Goal: Task Accomplishment & Management: Manage account settings

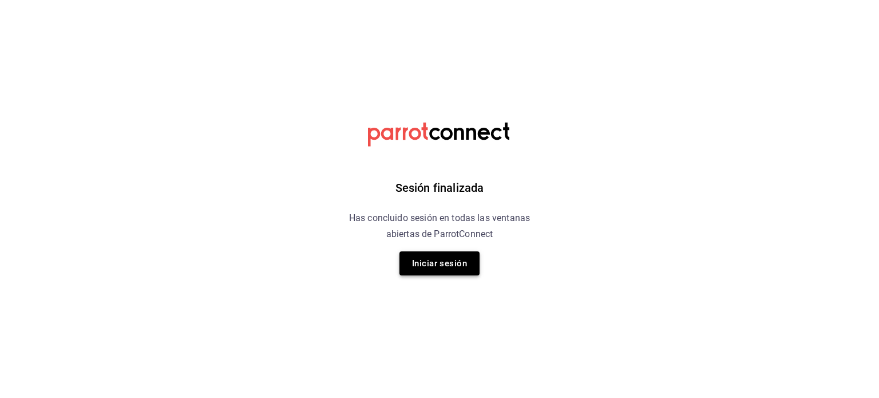
click at [441, 265] on button "Iniciar sesión" at bounding box center [439, 263] width 80 height 24
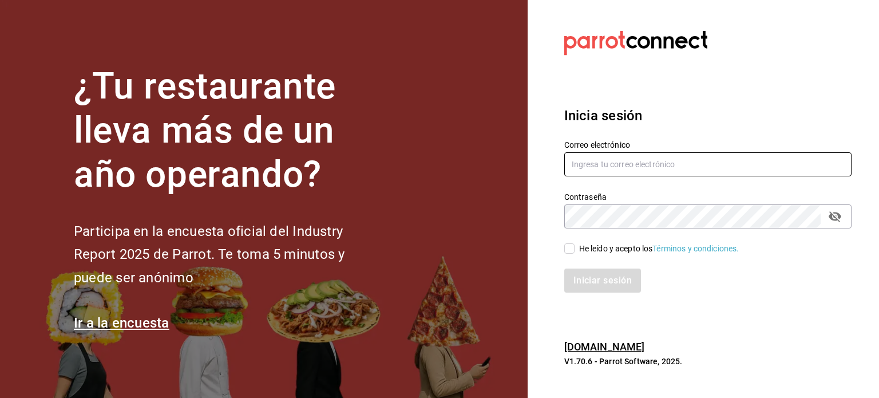
type input "operacioncocina@cafedelprofesor.mx"
click at [569, 250] on input "He leído y acepto los Términos y condiciones." at bounding box center [569, 248] width 10 height 10
checkbox input "true"
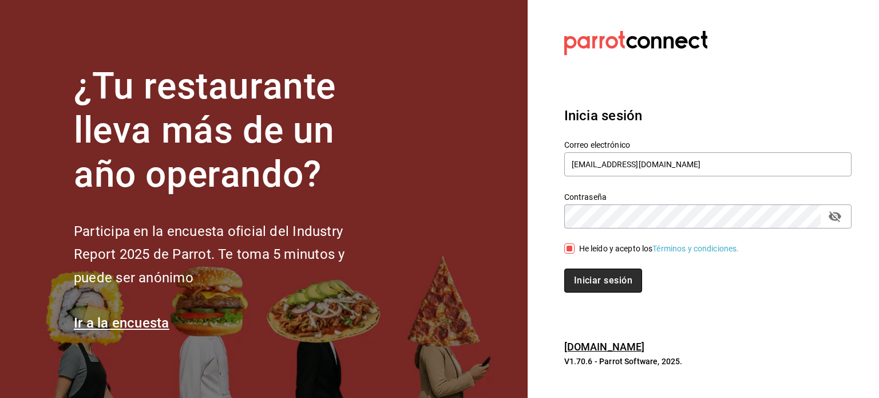
click at [593, 281] on button "Iniciar sesión" at bounding box center [603, 280] width 78 height 24
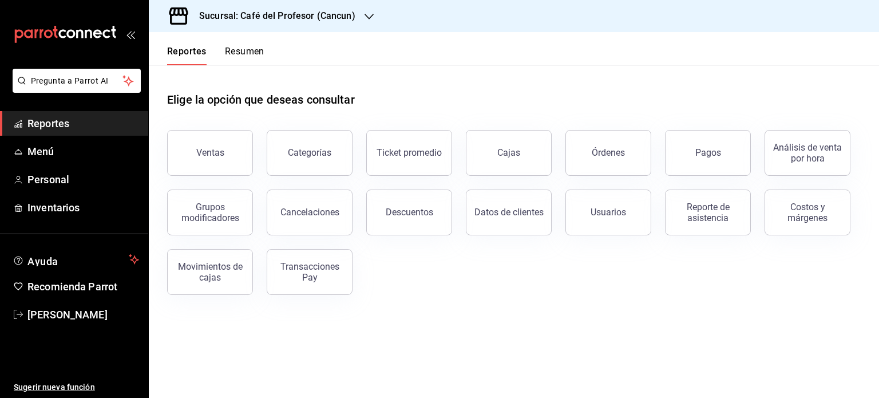
click at [251, 53] on button "Resumen" at bounding box center [244, 55] width 39 height 19
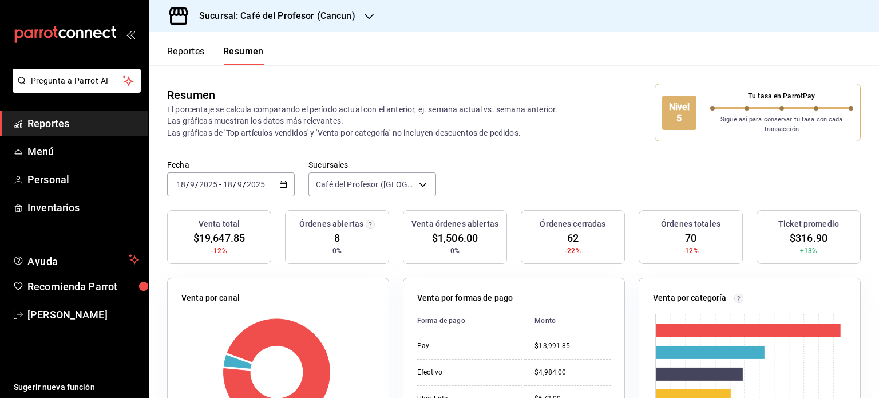
click at [364, 15] on icon "button" at bounding box center [368, 17] width 9 height 6
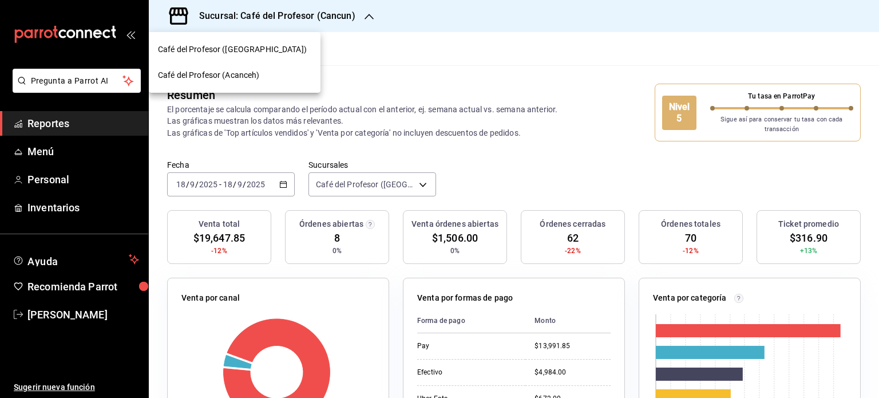
click at [280, 80] on div "Café del Profesor (Acanceh)" at bounding box center [234, 75] width 153 height 12
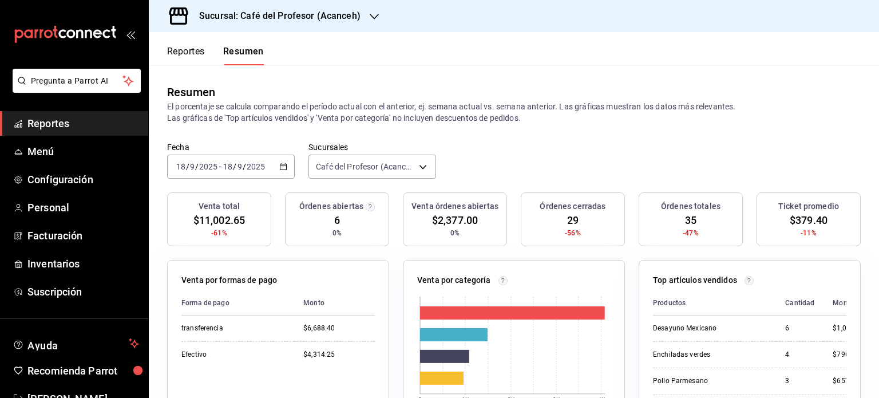
click at [372, 22] on div "Sucursal: Café del Profesor (Acanceh)" at bounding box center [270, 16] width 225 height 32
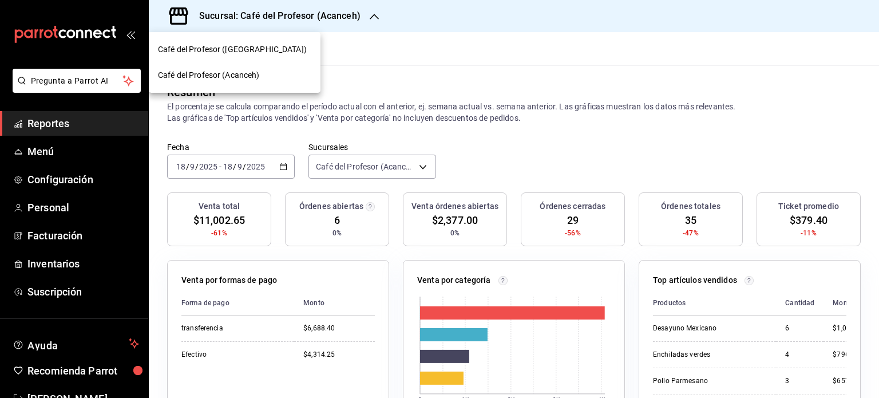
click at [275, 45] on div "Café del Profesor (Cancun)" at bounding box center [234, 49] width 153 height 12
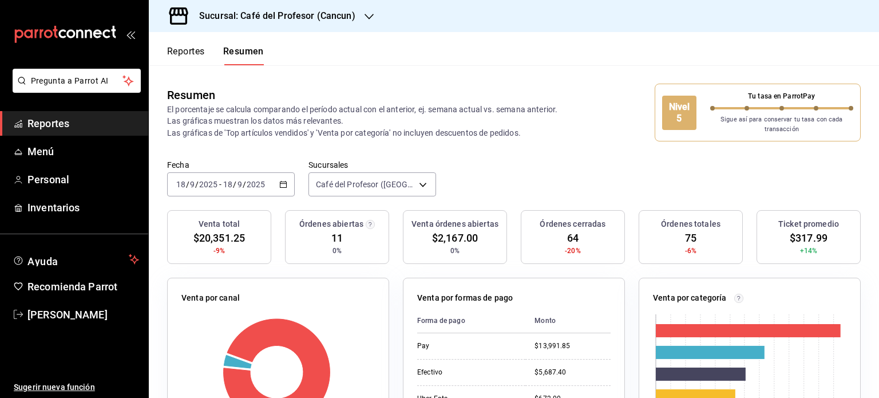
click at [367, 18] on icon "button" at bounding box center [368, 17] width 9 height 6
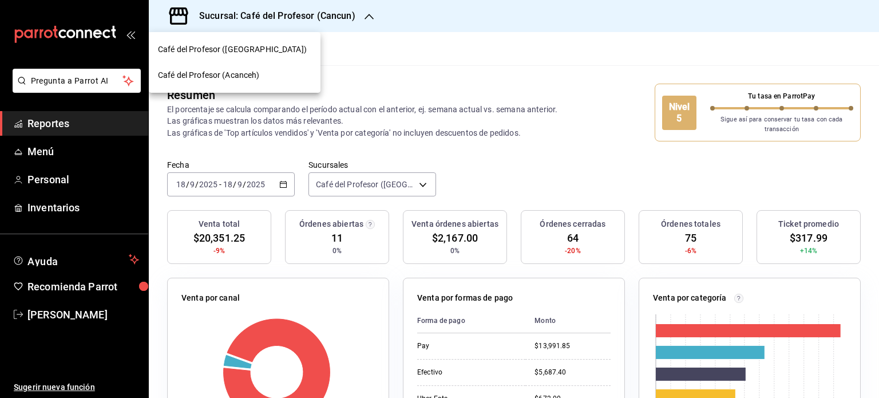
click at [247, 74] on span "Café del Profesor (Acanceh)" at bounding box center [209, 75] width 102 height 12
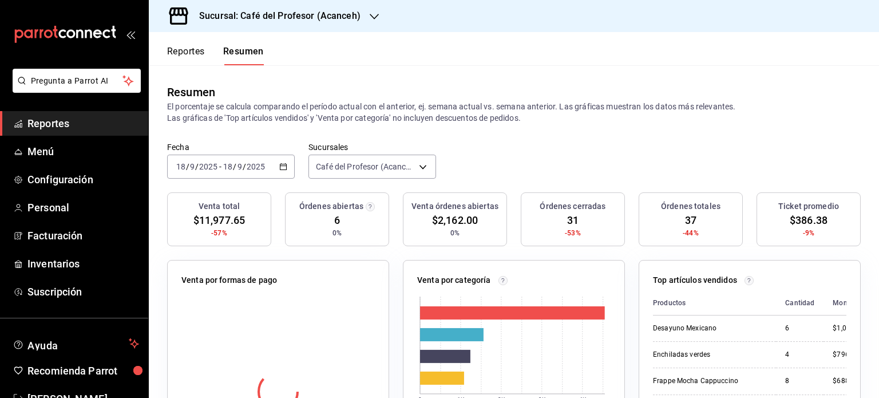
click at [371, 16] on icon "button" at bounding box center [374, 16] width 9 height 9
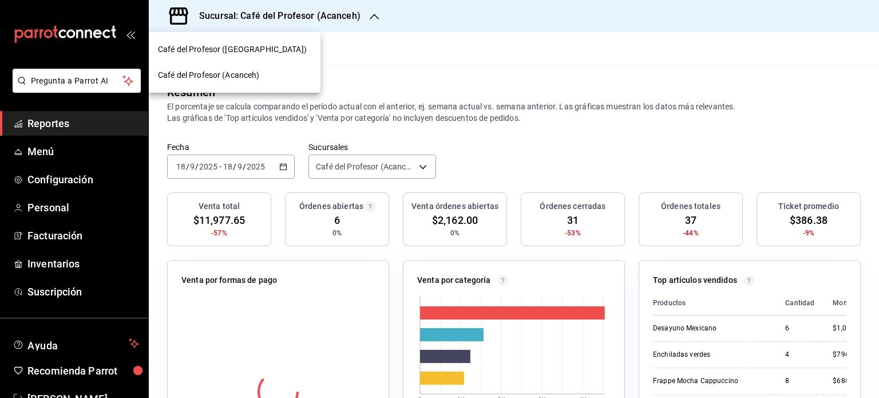
click at [265, 48] on div "Café del Profesor (Cancun)" at bounding box center [234, 49] width 153 height 12
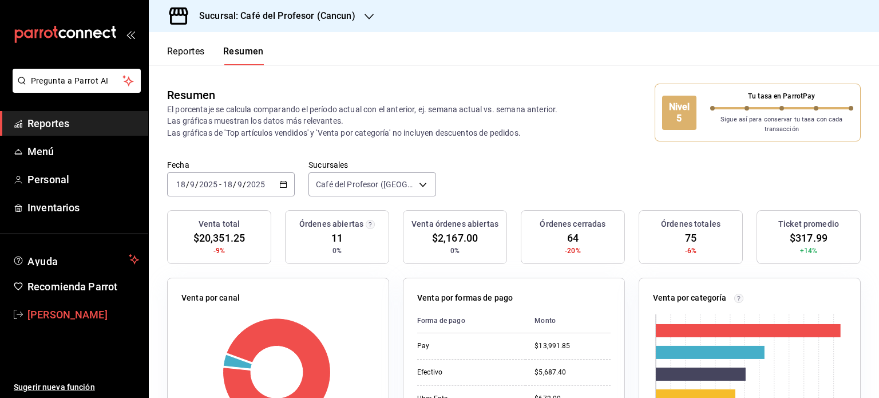
click at [86, 314] on span "[PERSON_NAME]" at bounding box center [83, 314] width 112 height 15
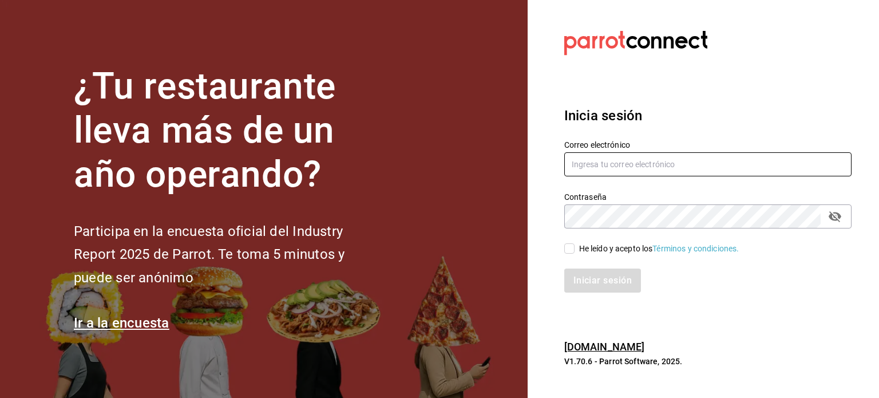
type input "operacioncocina@cafedelprofesor.mx"
click at [570, 250] on input "He leído y acepto los Términos y condiciones." at bounding box center [569, 248] width 10 height 10
checkbox input "true"
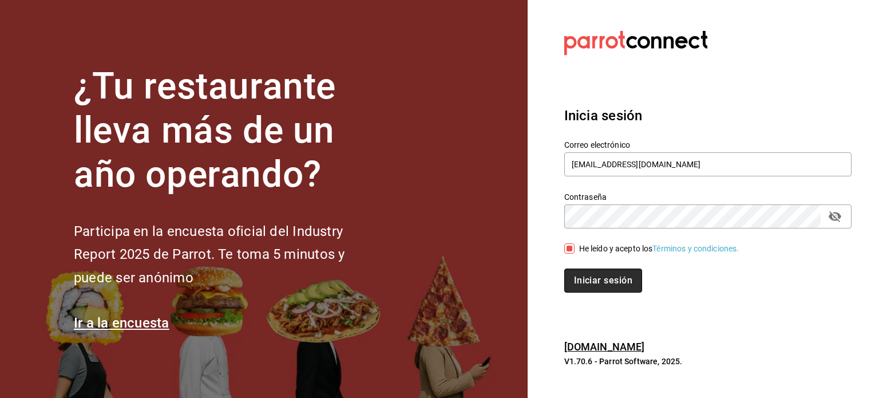
click at [574, 274] on button "Iniciar sesión" at bounding box center [603, 280] width 78 height 24
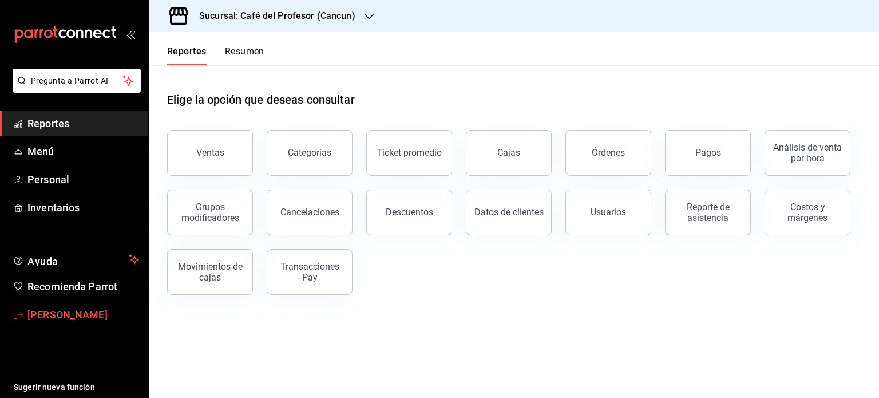
click at [78, 317] on span "[PERSON_NAME]" at bounding box center [83, 314] width 112 height 15
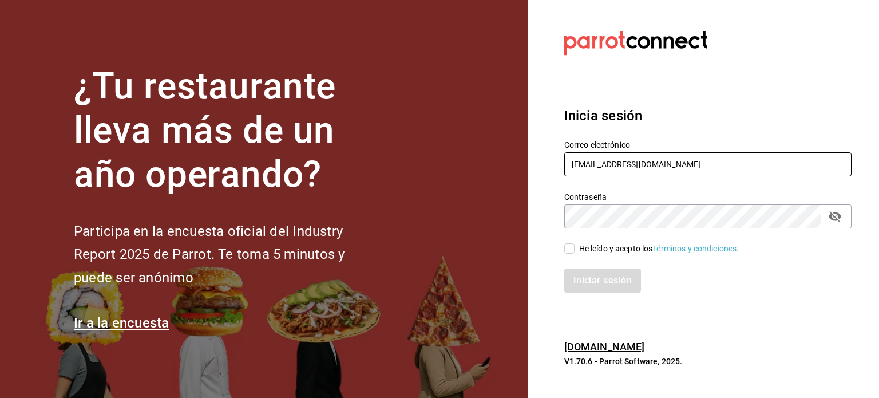
click at [706, 152] on input "operacioncocina@cafedelprofesor.mx" at bounding box center [707, 164] width 287 height 24
type input "makys202@gmail.com"
click at [571, 249] on input "He leído y acepto los Términos y condiciones." at bounding box center [569, 248] width 10 height 10
checkbox input "true"
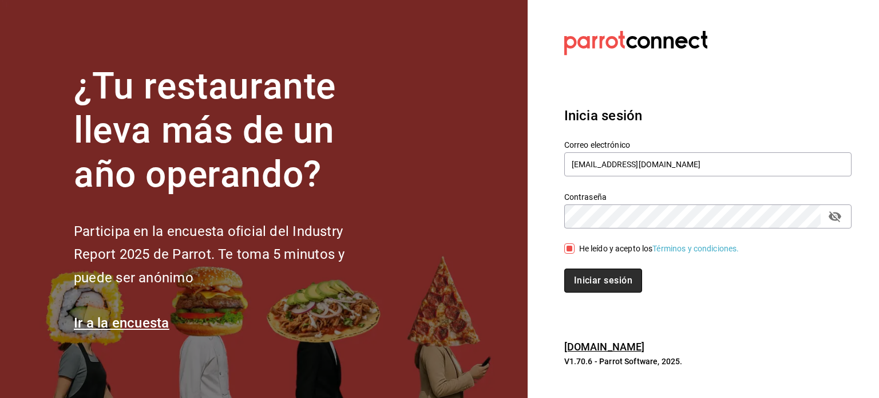
click at [589, 283] on button "Iniciar sesión" at bounding box center [603, 280] width 78 height 24
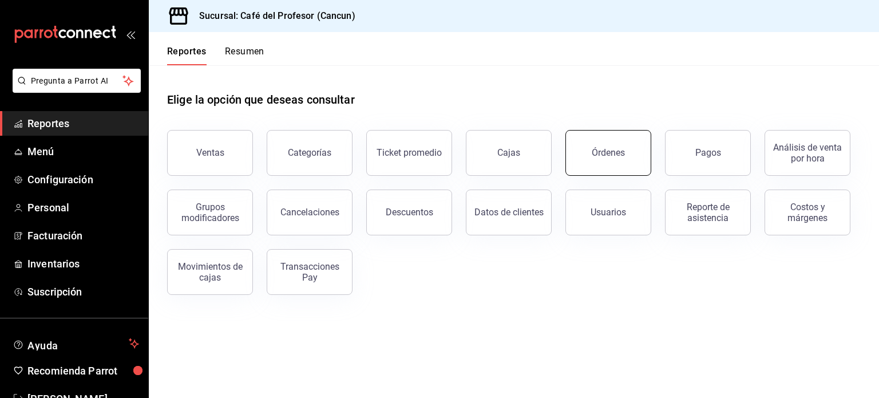
click at [613, 161] on button "Órdenes" at bounding box center [608, 153] width 86 height 46
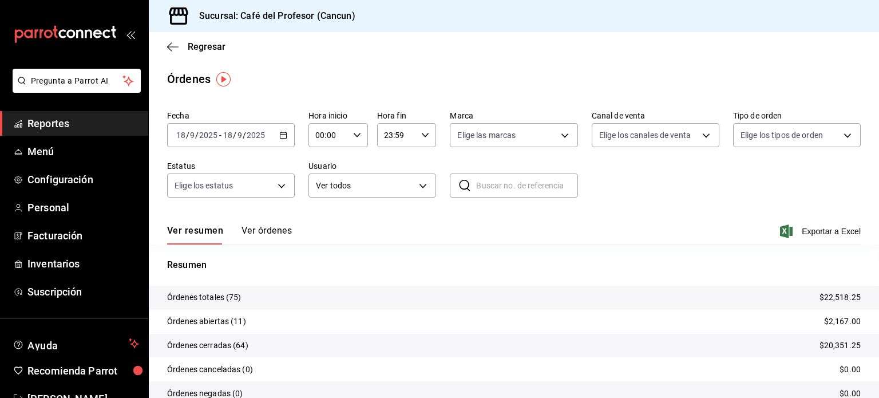
click at [276, 233] on button "Ver órdenes" at bounding box center [266, 234] width 50 height 19
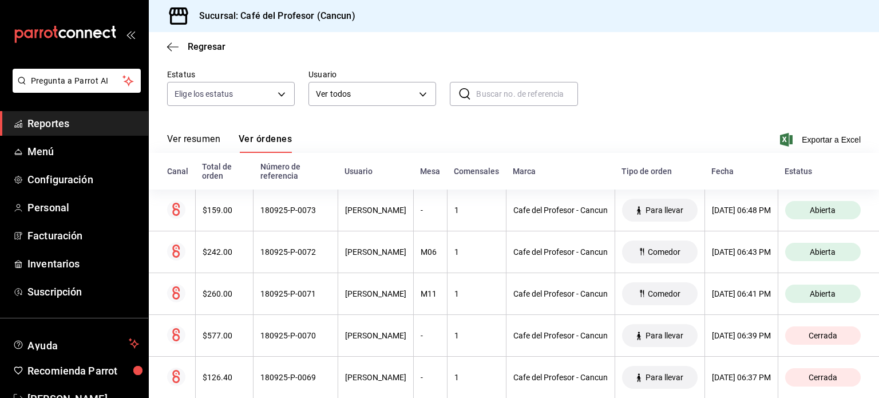
scroll to position [114, 0]
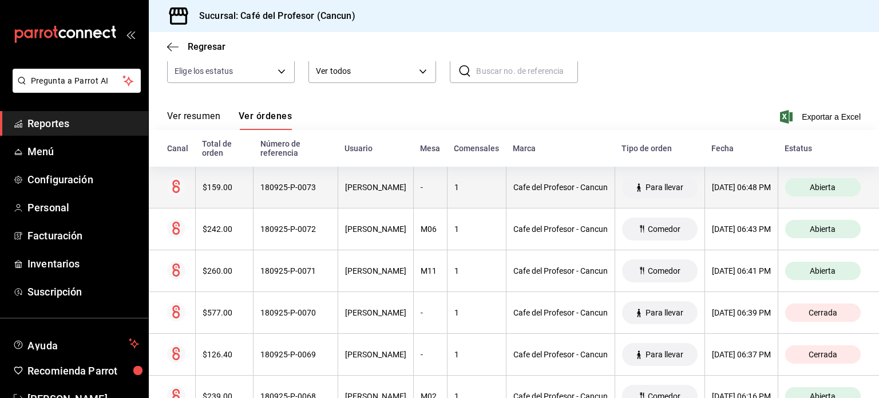
click at [348, 188] on div "[PERSON_NAME]" at bounding box center [375, 186] width 61 height 9
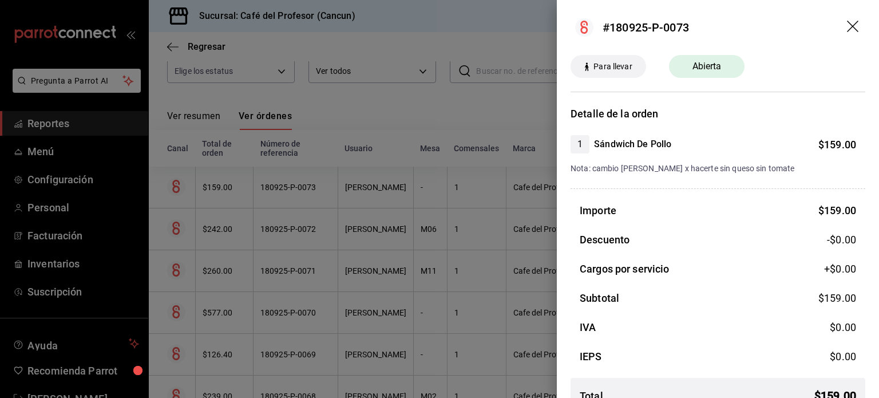
click at [364, 226] on div at bounding box center [439, 199] width 879 height 398
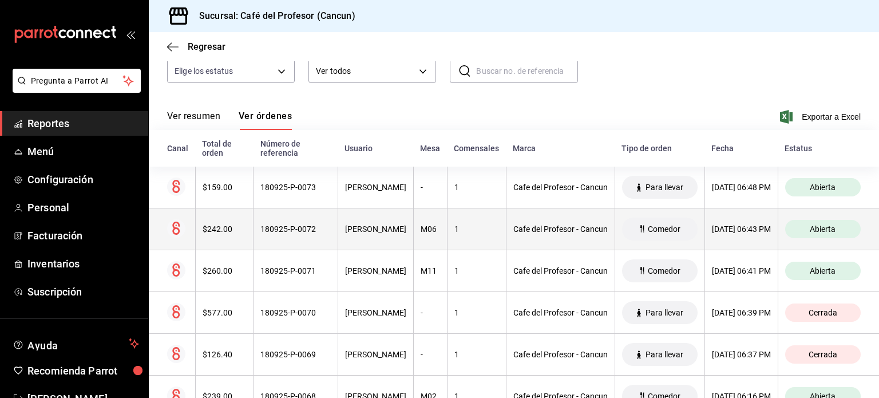
click at [345, 227] on div "[PERSON_NAME]" at bounding box center [375, 228] width 61 height 9
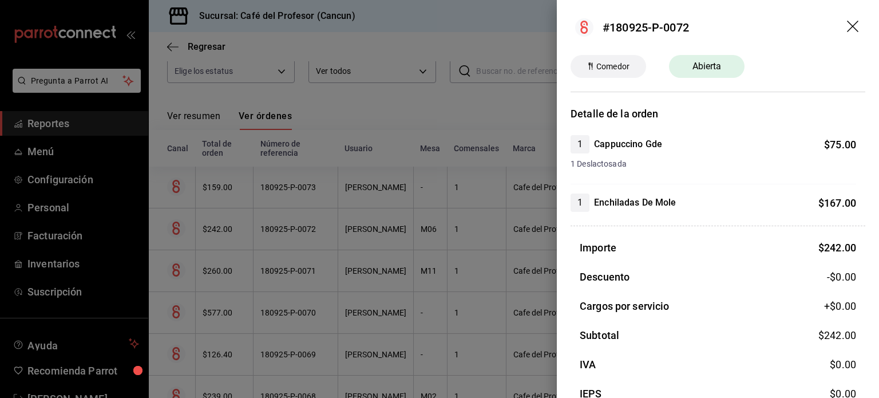
click at [847, 28] on icon "drag" at bounding box center [854, 28] width 14 height 14
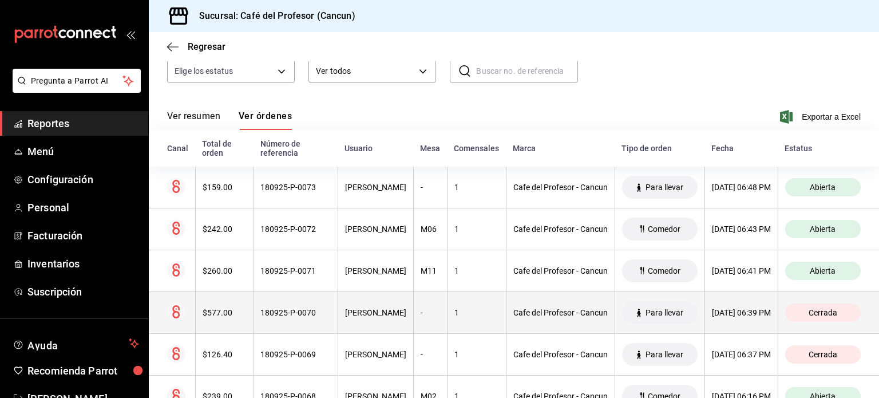
click at [357, 314] on div "[PERSON_NAME]" at bounding box center [375, 312] width 61 height 9
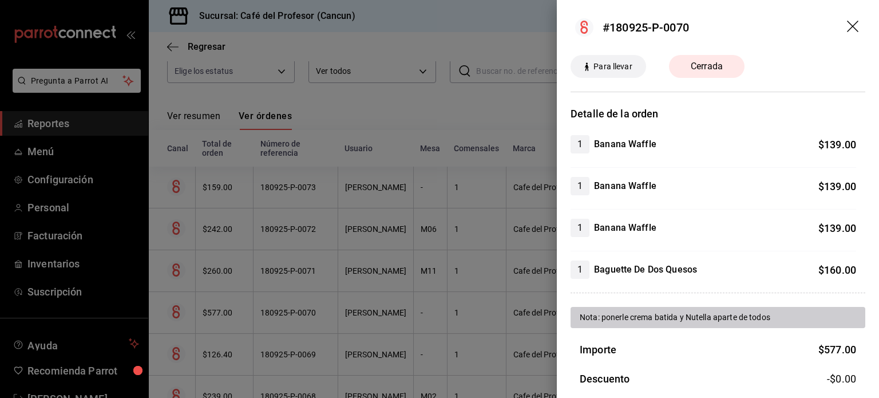
click at [847, 29] on icon "drag" at bounding box center [852, 26] width 11 height 11
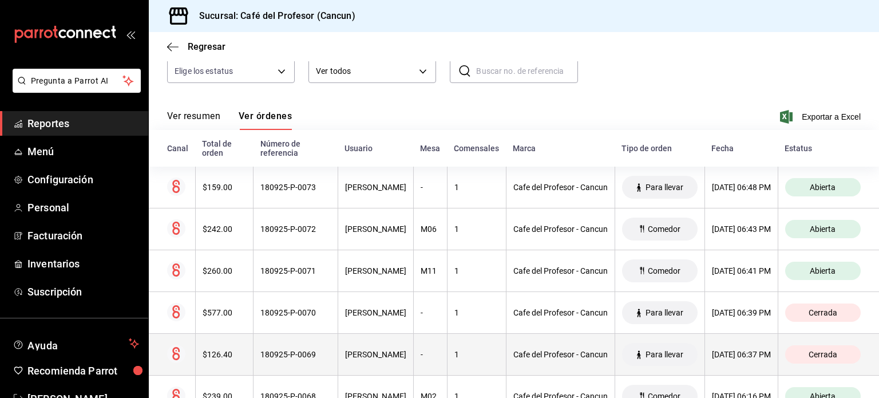
click at [345, 356] on div "[PERSON_NAME]" at bounding box center [375, 354] width 61 height 9
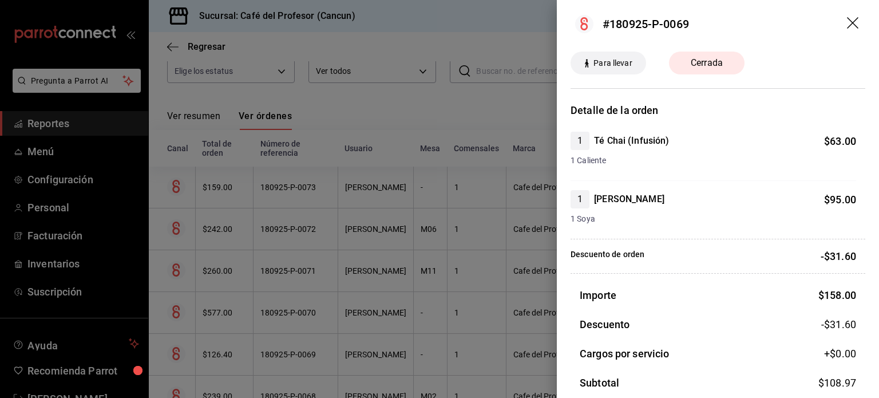
scroll to position [0, 0]
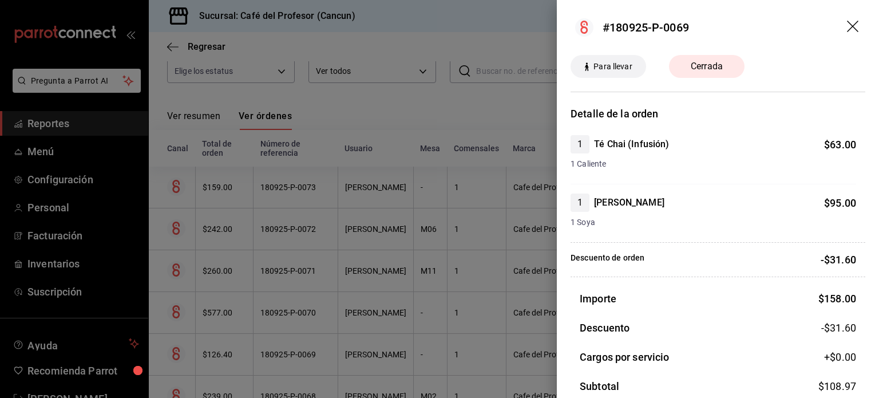
click at [847, 27] on icon "drag" at bounding box center [854, 28] width 14 height 14
